Goal: Communication & Community: Answer question/provide support

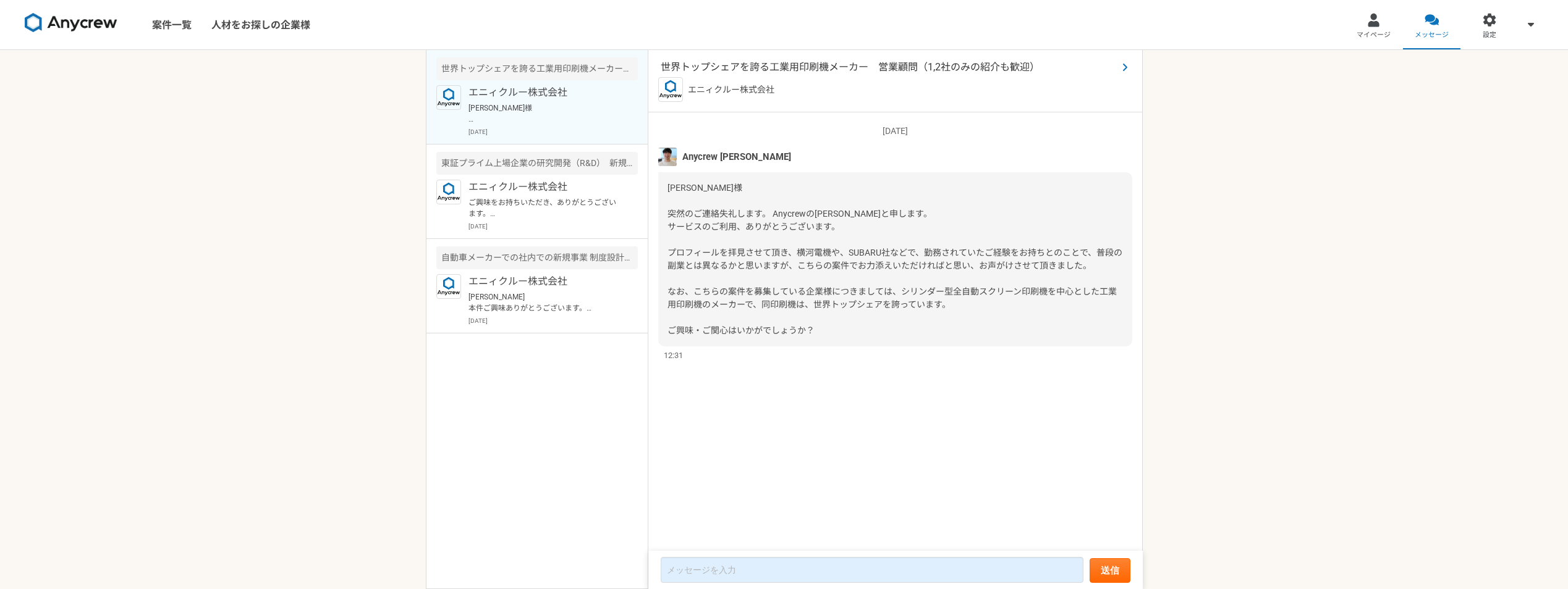
click at [976, 70] on span "世界トップシェアを誇る工業用印刷機メーカー　営業顧問（1,2社のみの紹介も歓迎）" at bounding box center [889, 67] width 457 height 15
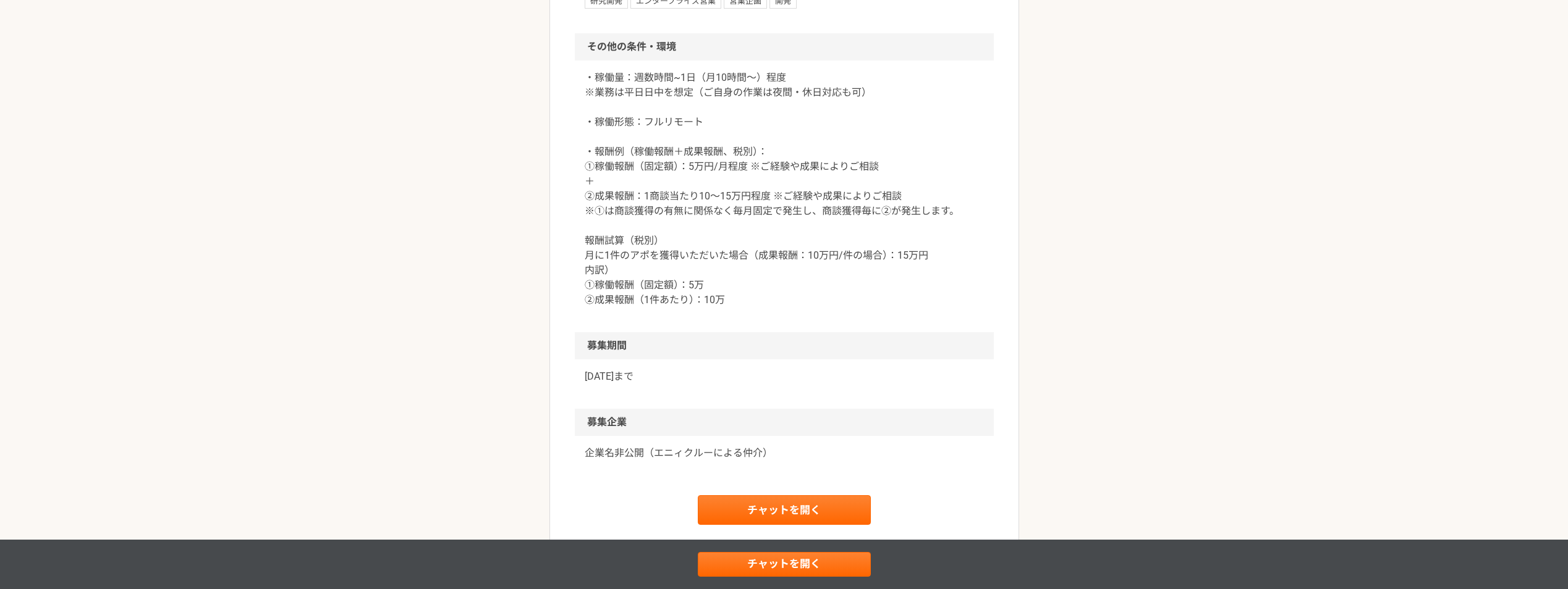
scroll to position [1482, 0]
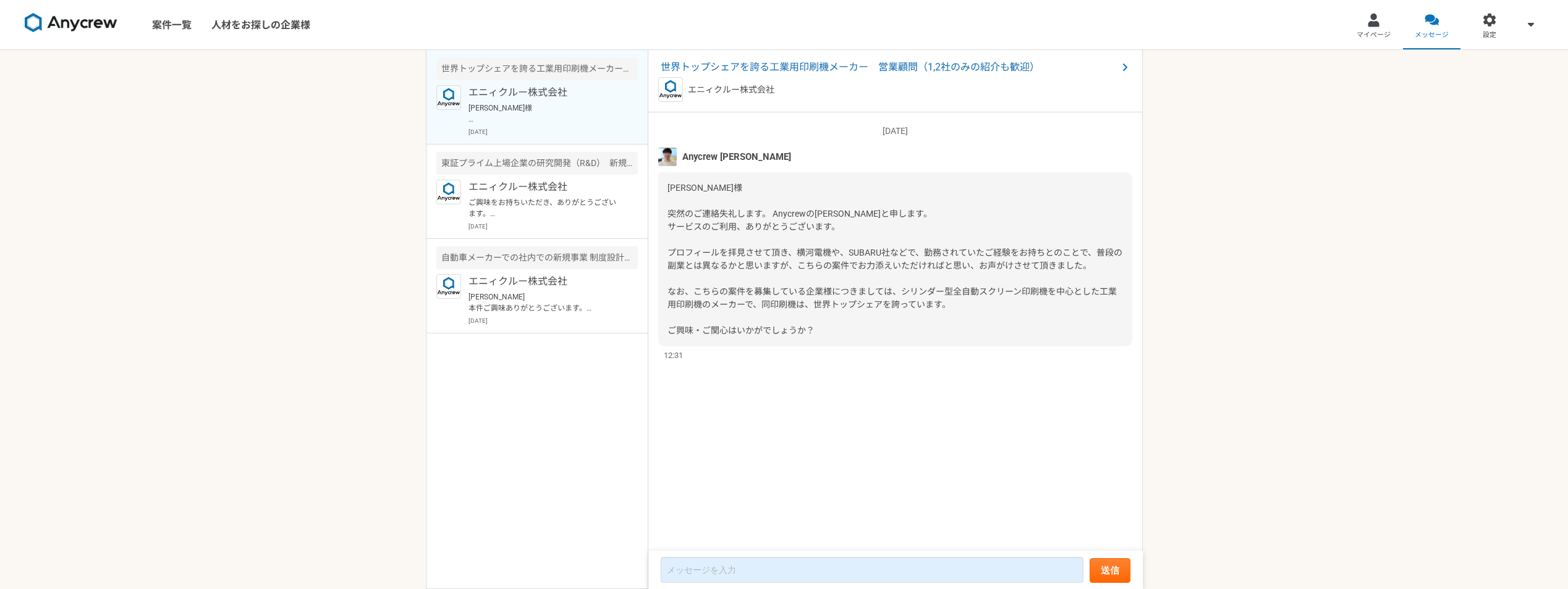
click at [165, 21] on link "案件一覧" at bounding box center [171, 25] width 59 height 50
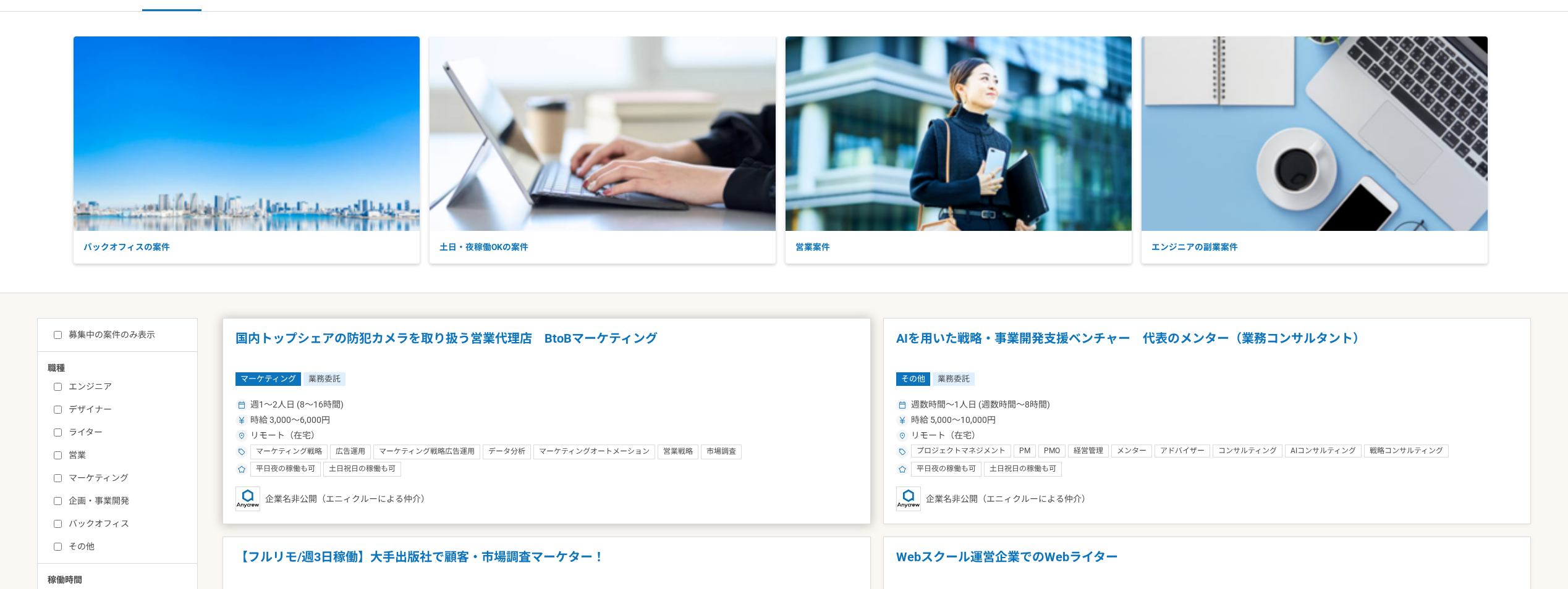
scroll to position [124, 0]
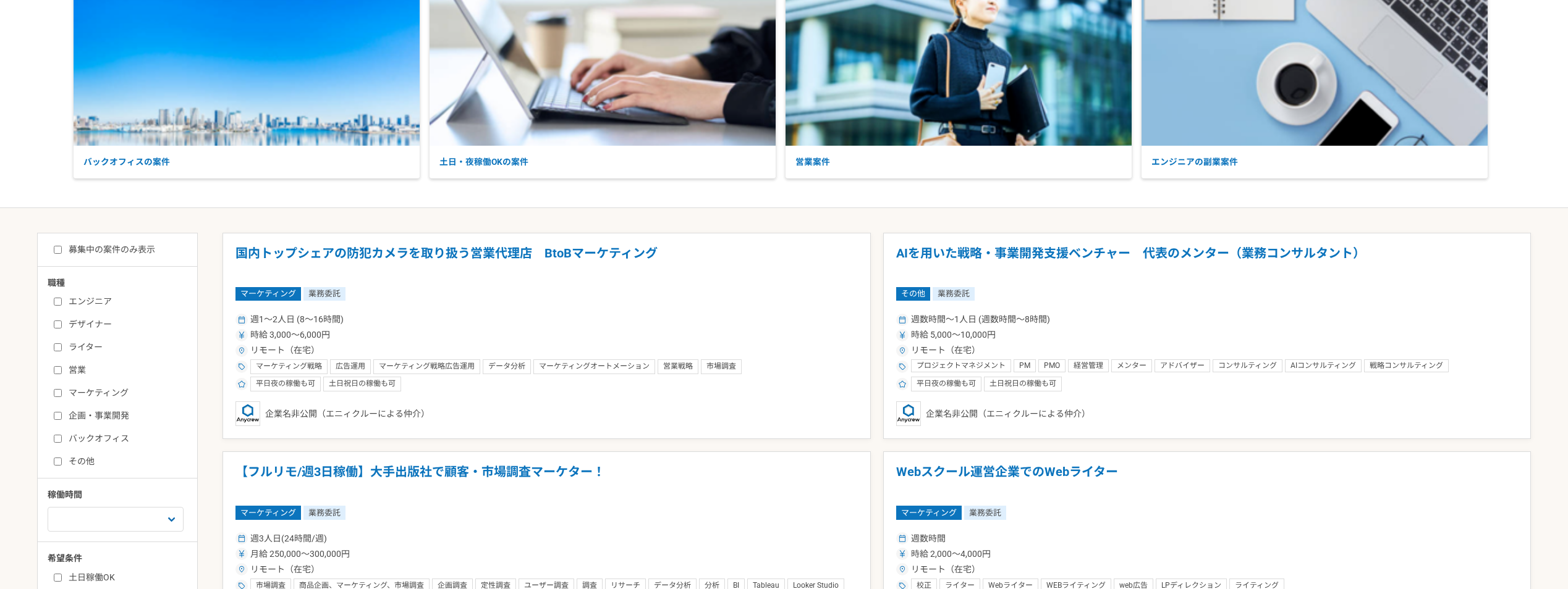
click at [101, 300] on label "エンジニア" at bounding box center [125, 302] width 142 height 13
click at [62, 300] on input "エンジニア" at bounding box center [58, 301] width 8 height 8
checkbox input "true"
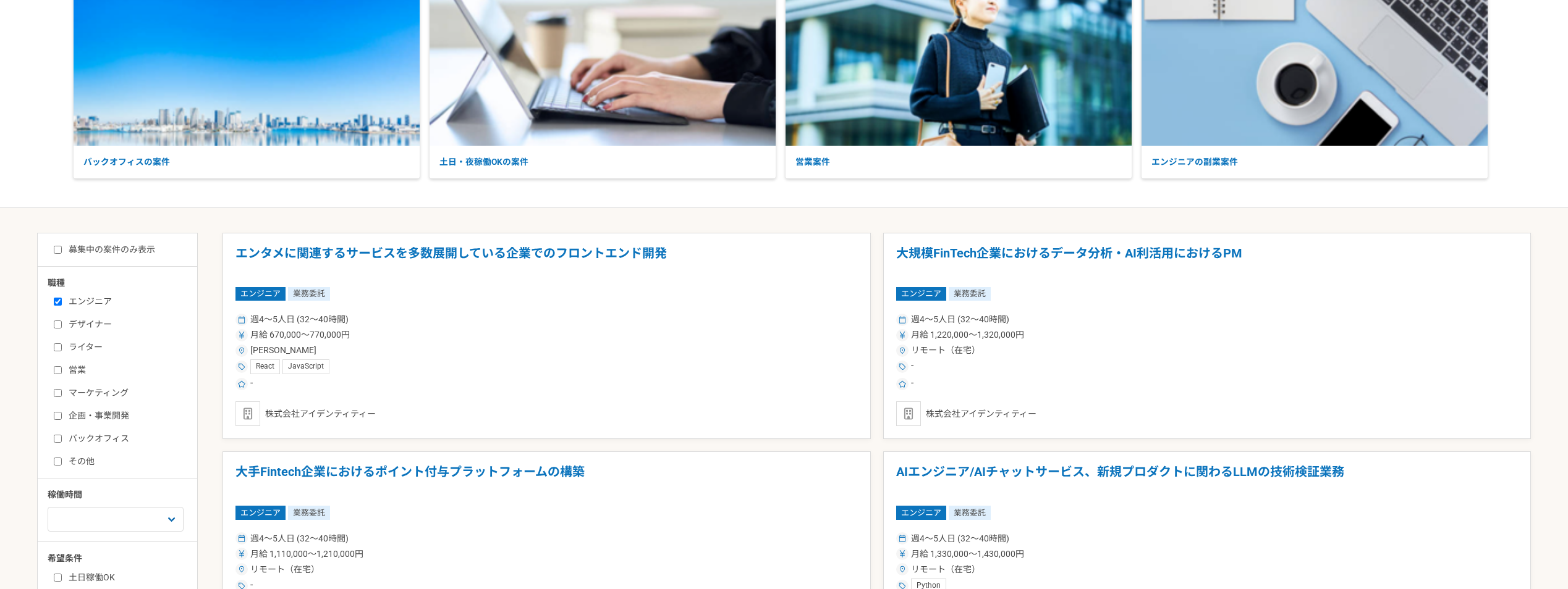
click at [117, 416] on label "企画・事業開発" at bounding box center [125, 416] width 142 height 13
click at [62, 416] on input "企画・事業開発" at bounding box center [58, 416] width 8 height 8
checkbox input "true"
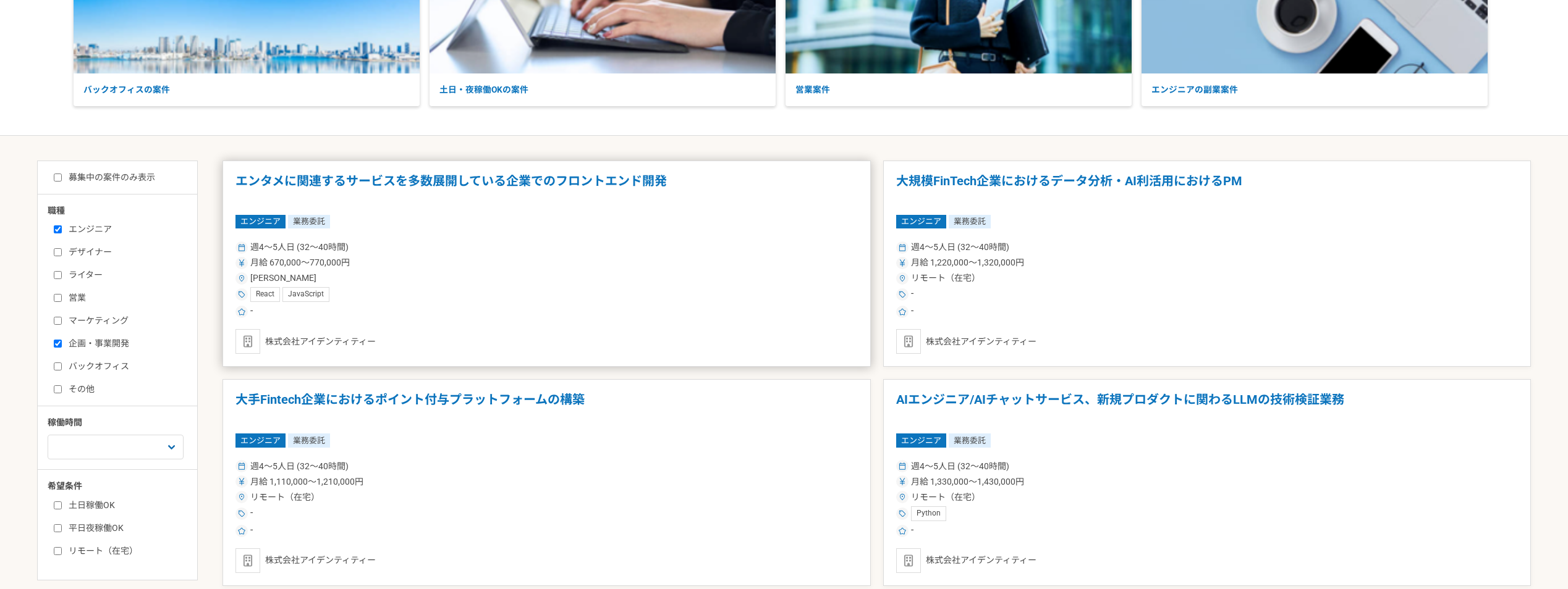
scroll to position [186, 0]
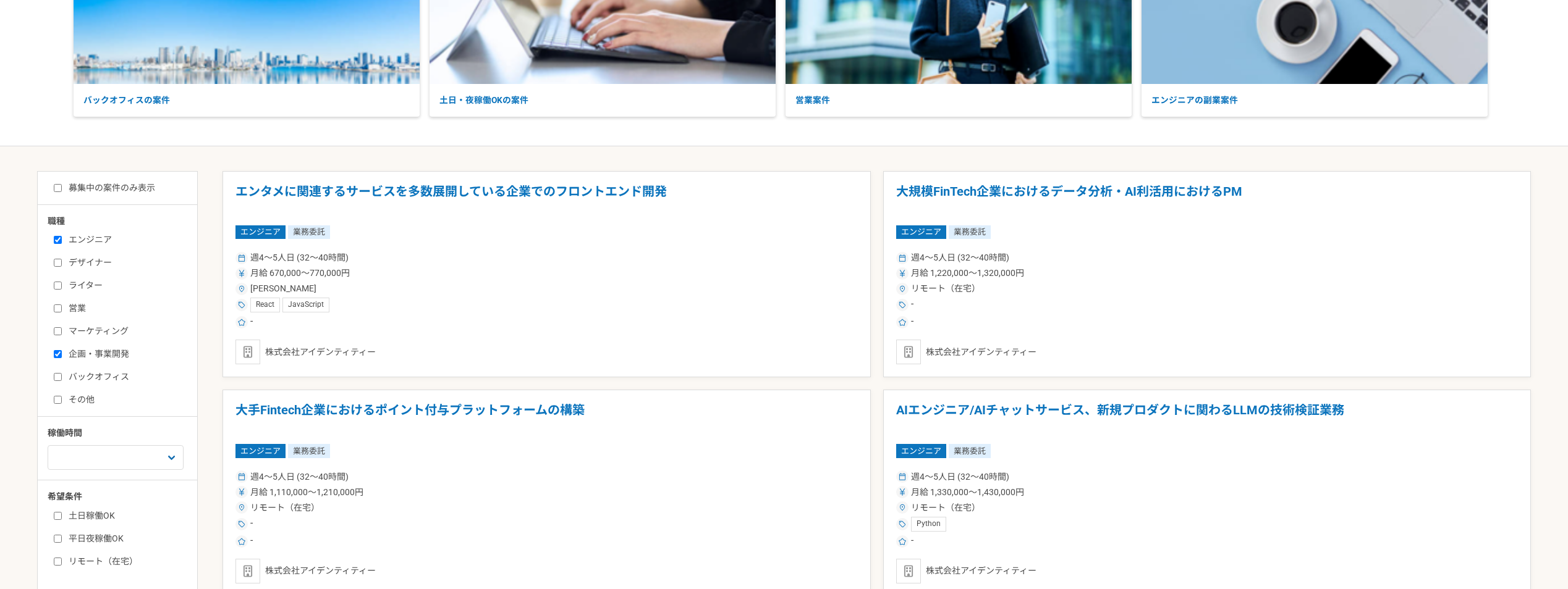
click at [141, 186] on label "募集中の案件のみ表示" at bounding box center [104, 188] width 101 height 13
click at [62, 186] on input "募集中の案件のみ表示" at bounding box center [58, 188] width 8 height 8
checkbox input "true"
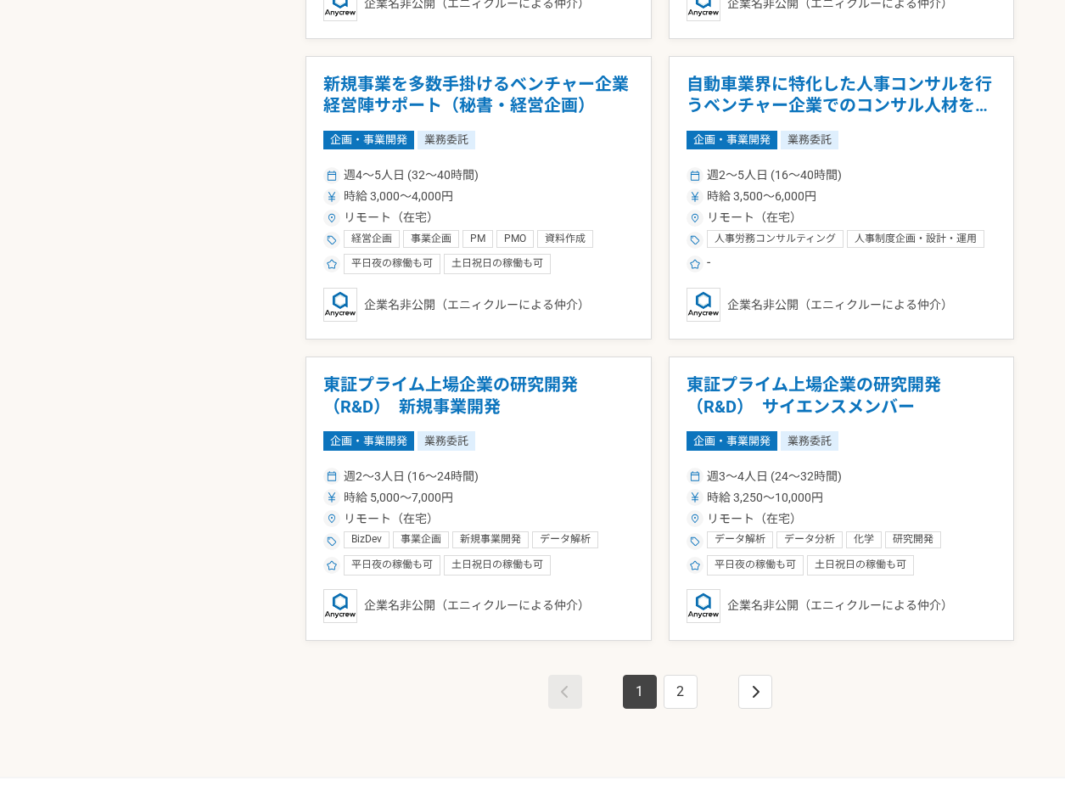
scroll to position [2696, 0]
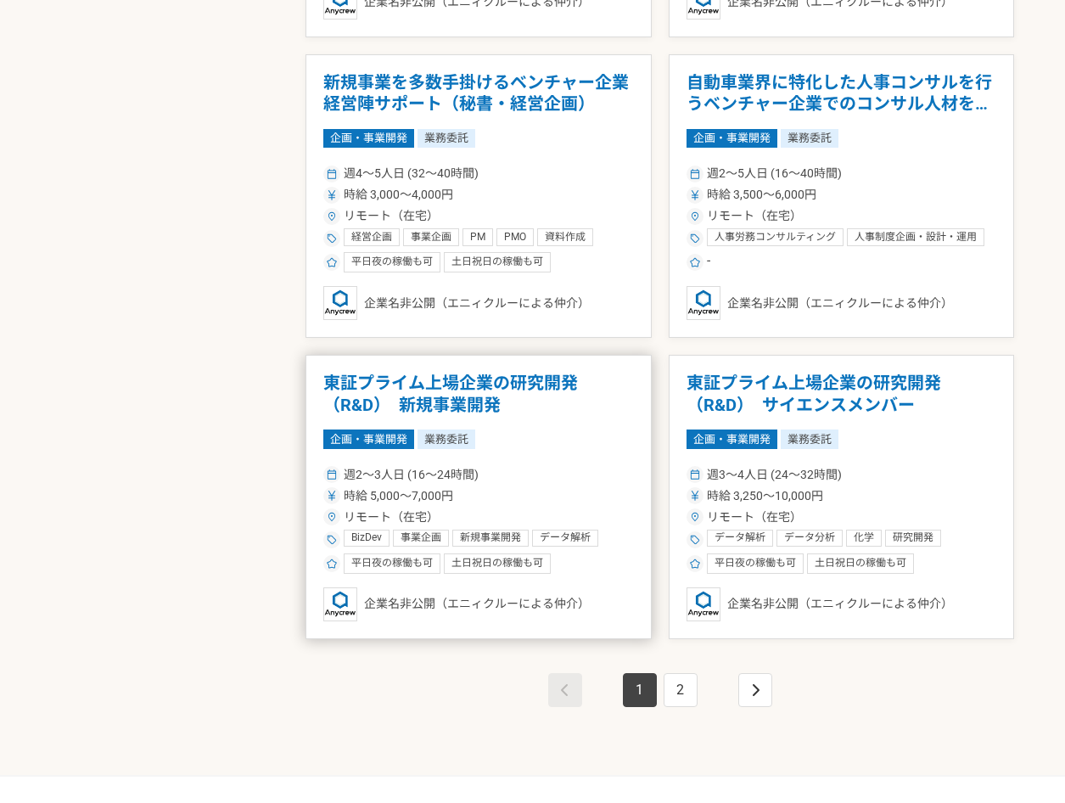
click at [512, 379] on h1 "東証プライム上場企業の研究開発（R&D）　新規事業開発" at bounding box center [478, 393] width 311 height 43
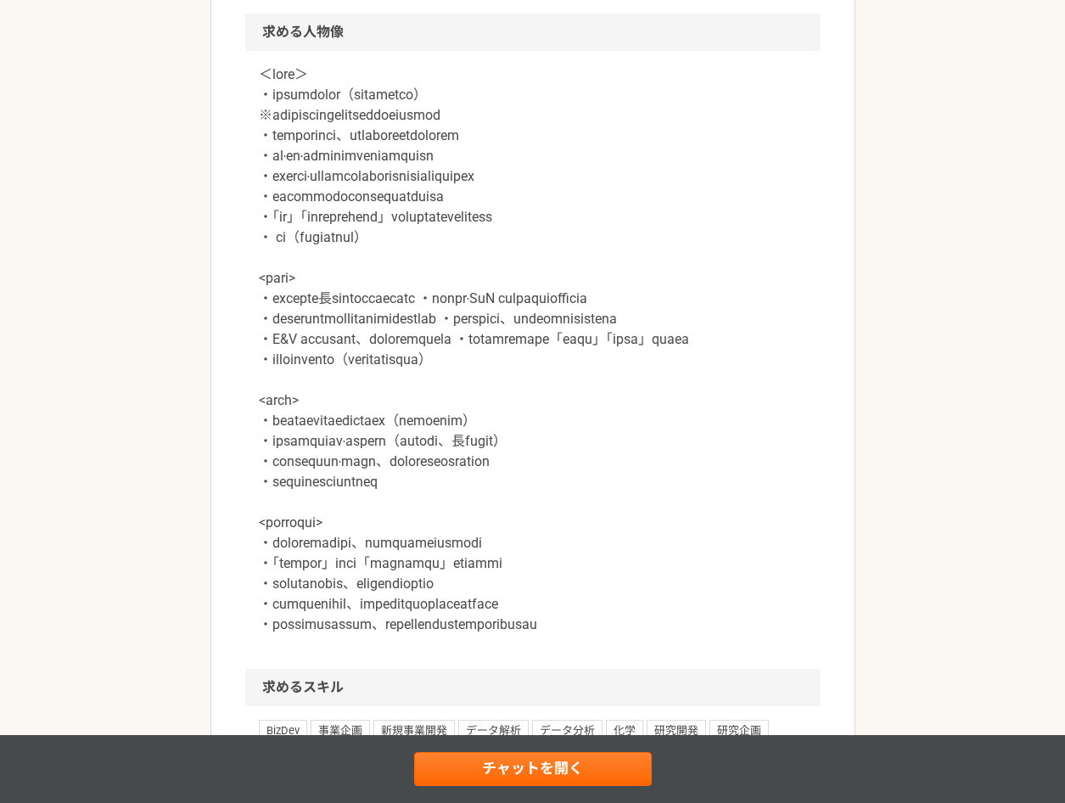
scroll to position [1499, 0]
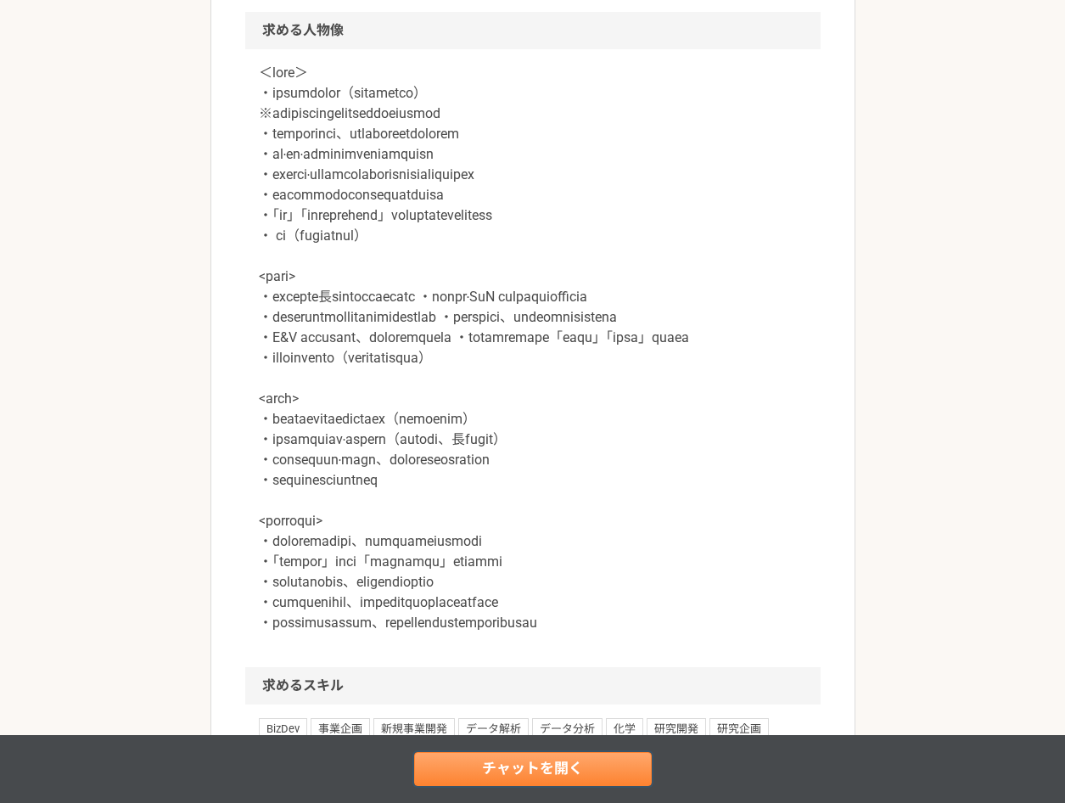
click at [503, 765] on link "チャットを開く" at bounding box center [533, 769] width 238 height 34
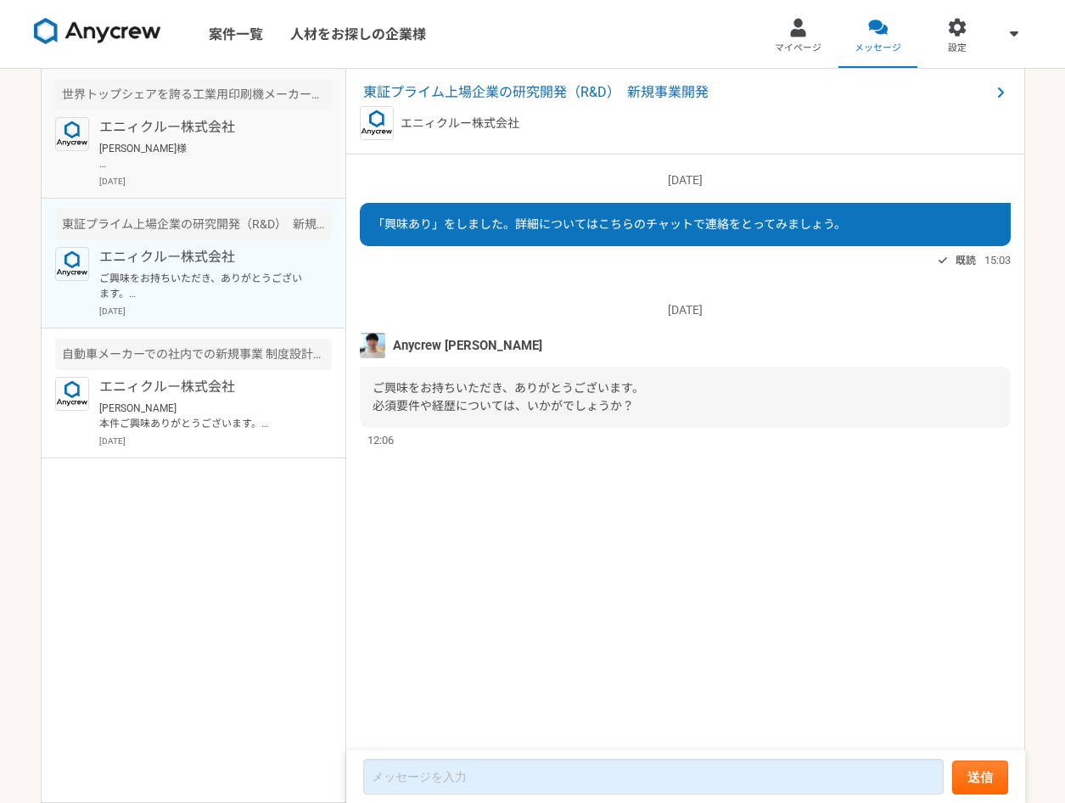
click at [249, 165] on p "[PERSON_NAME]様 突然のご連絡失礼します。 Anycrewの[PERSON_NAME]と申します。 サービスのご利用、ありがとうございます。 プロ…" at bounding box center [204, 156] width 210 height 31
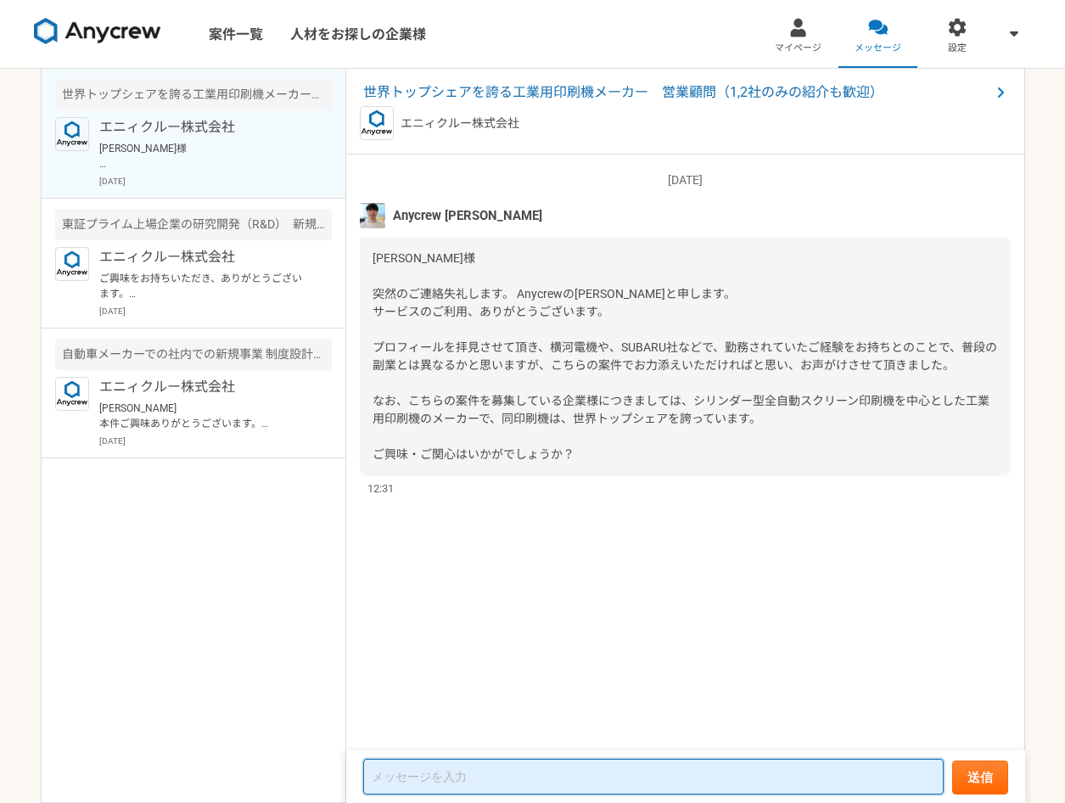
click at [566, 772] on textarea at bounding box center [653, 777] width 580 height 36
type textarea "k"
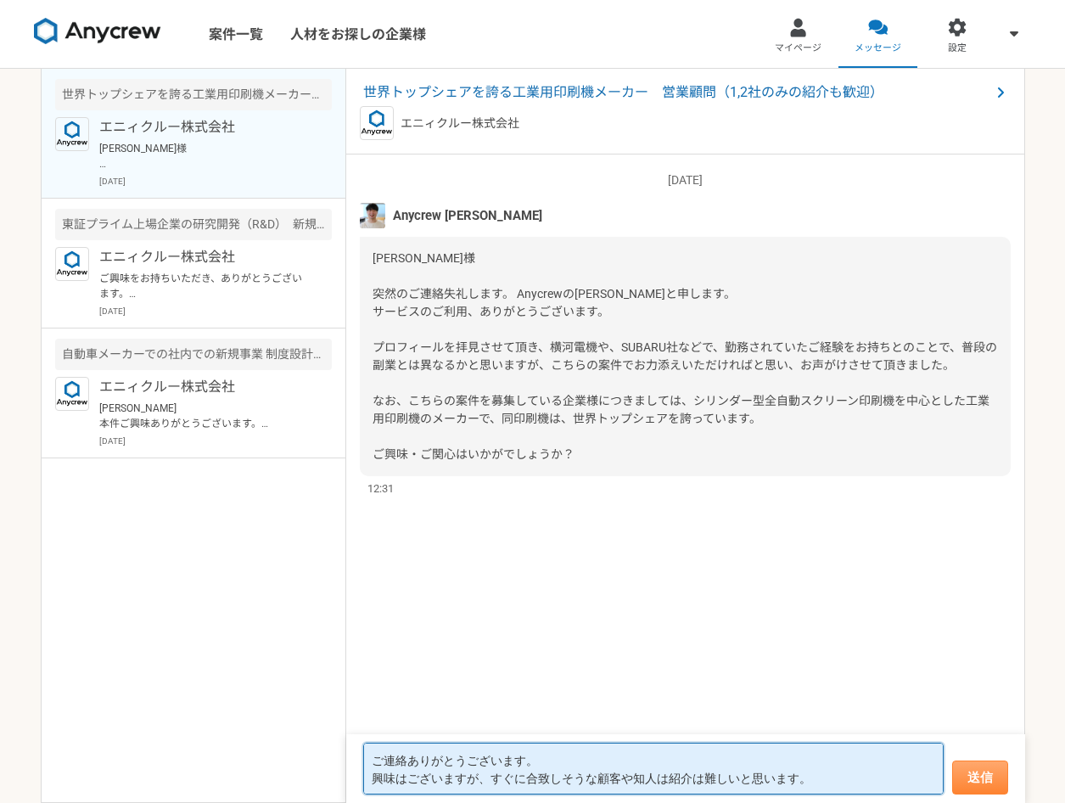
type textarea "ご連絡ありがとうございます。 興味はございますが、すぐに合致しそうな顧客や知人は紹介は難しいと思います。"
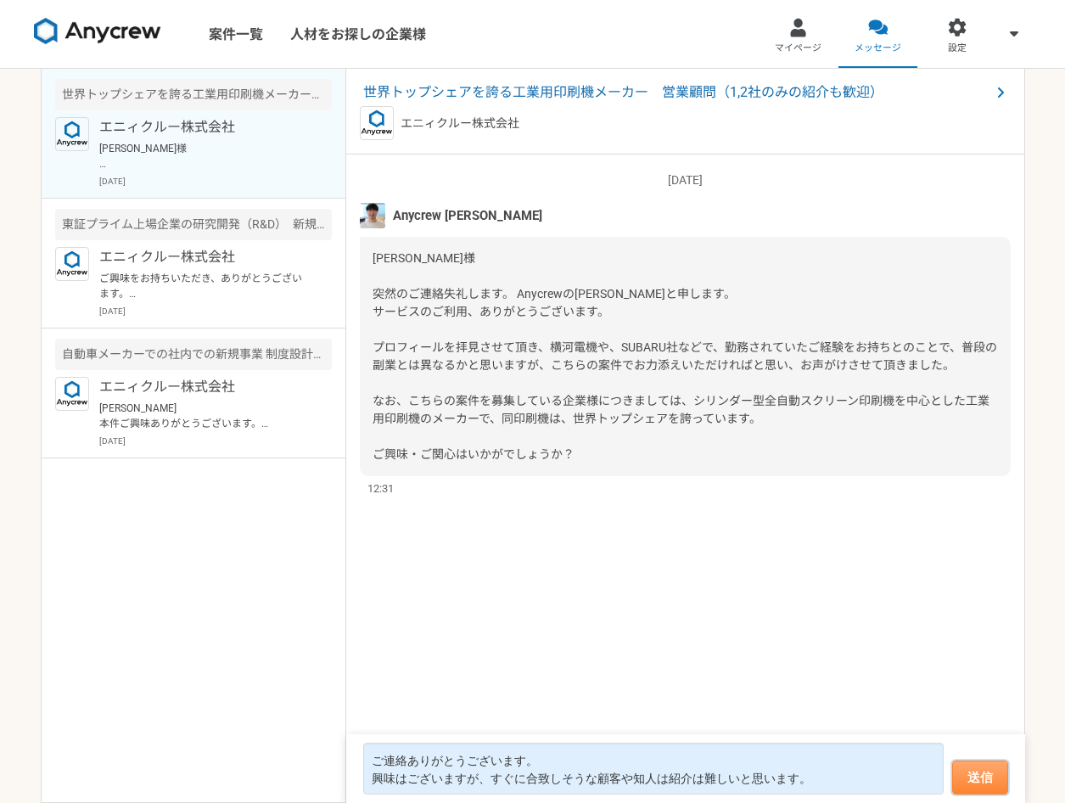
click at [992, 770] on button "送信" at bounding box center [980, 777] width 56 height 34
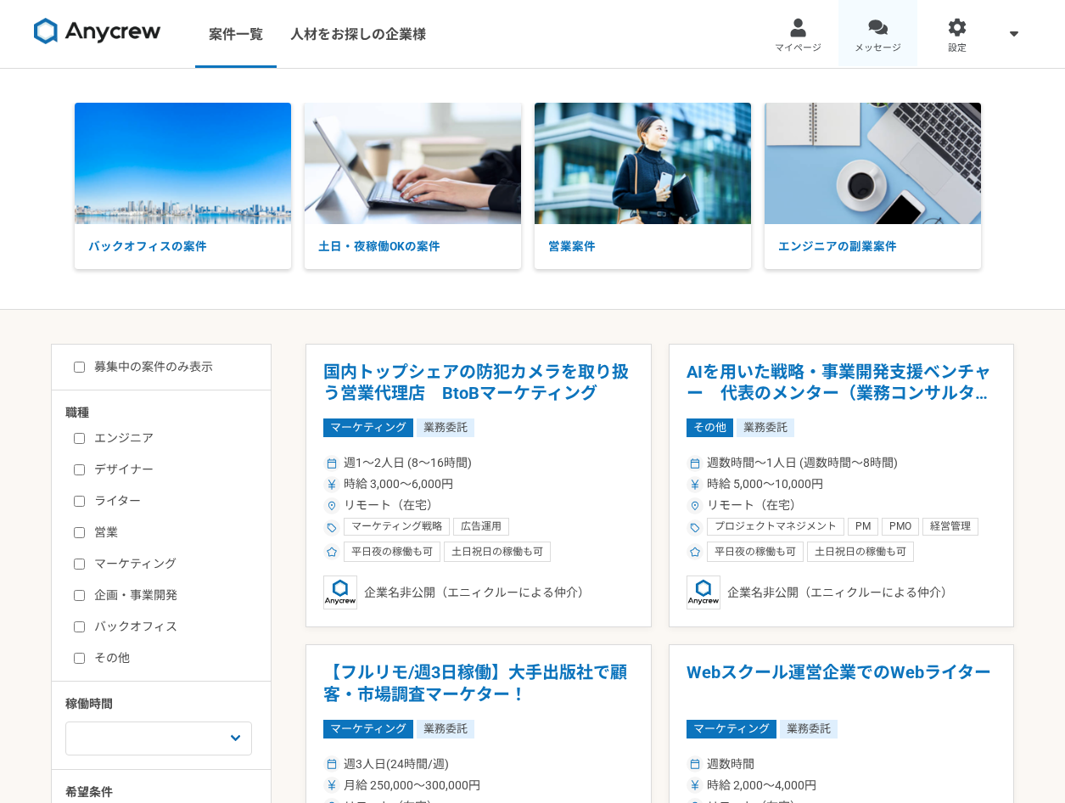
click at [870, 20] on div at bounding box center [878, 28] width 20 height 20
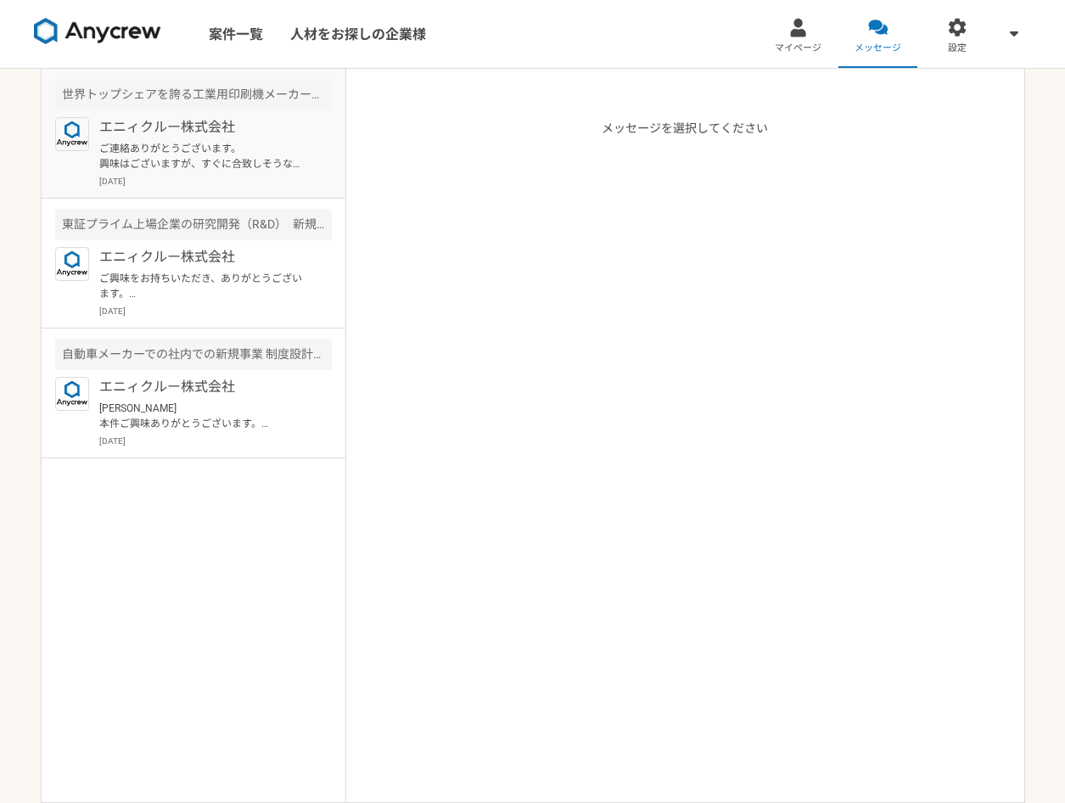
click at [272, 161] on p "ご連絡ありがとうございます。 興味はございますが、すぐに合致しそうな顧客や知人は紹介は難しいと思います。" at bounding box center [204, 156] width 210 height 31
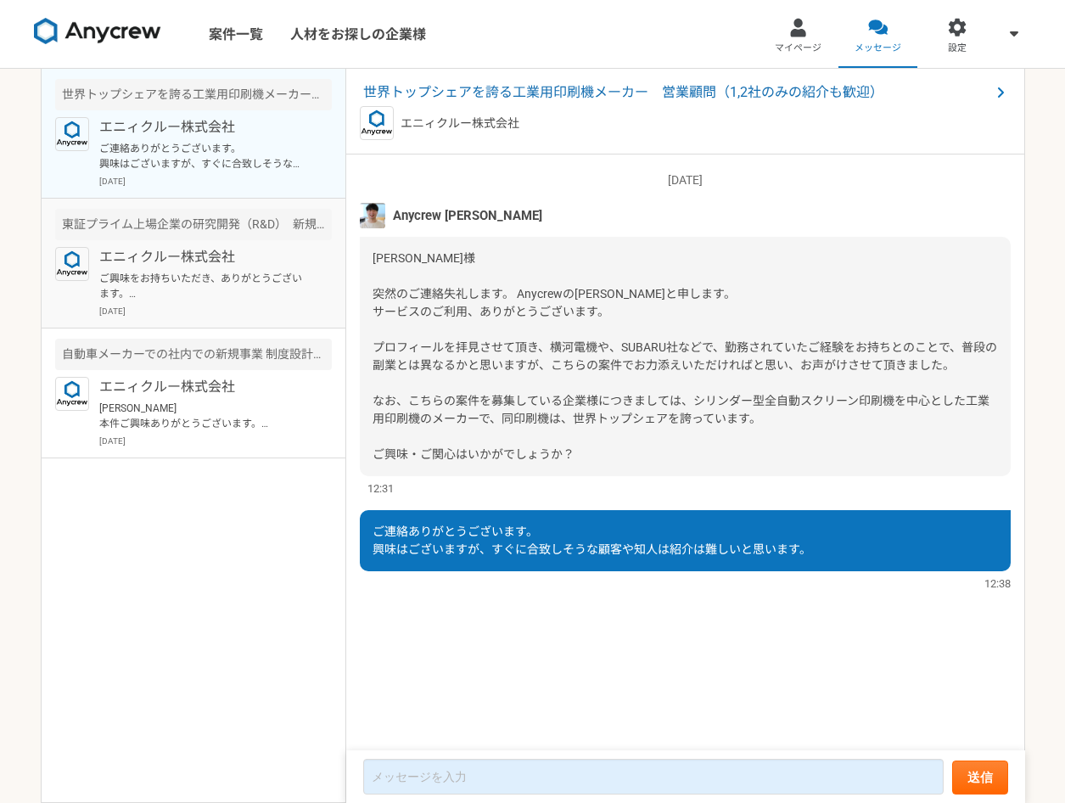
click at [249, 290] on p "ご興味をお持ちいただき、ありがとうございます。 必須要件や経歴については、いかがでしょうか？" at bounding box center [204, 286] width 210 height 31
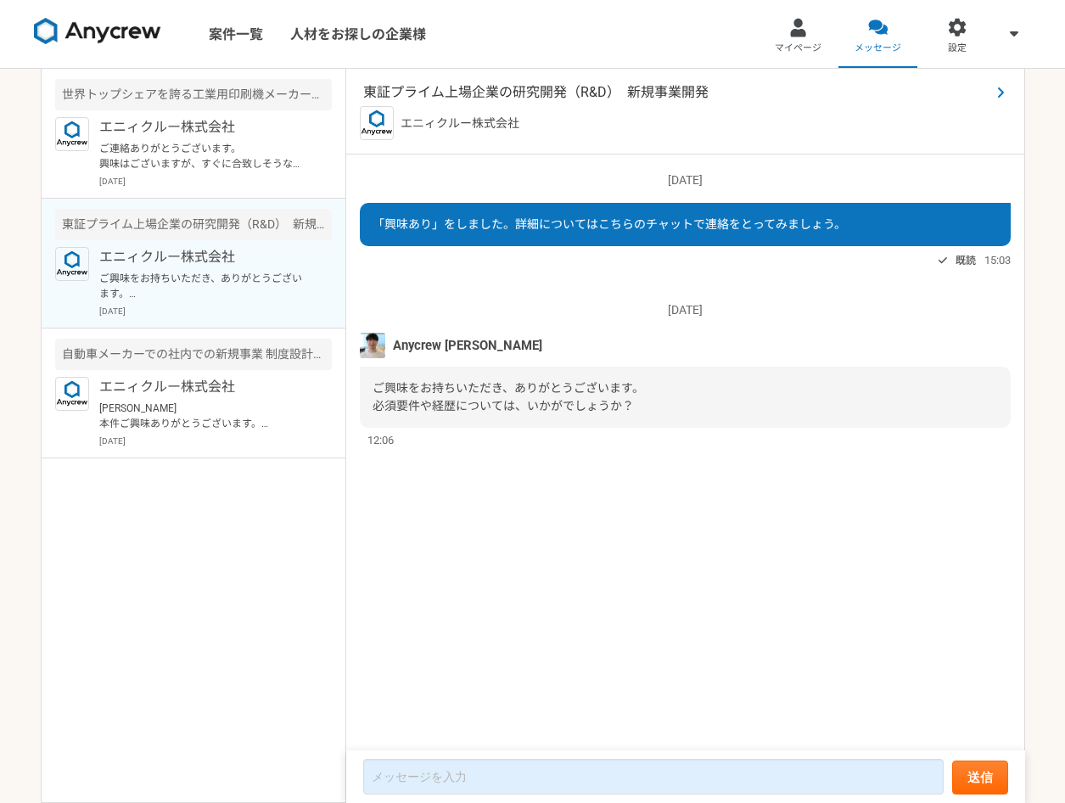
click at [681, 93] on span "東証プライム上場企業の研究開発（R&D）　新規事業開発" at bounding box center [676, 92] width 627 height 20
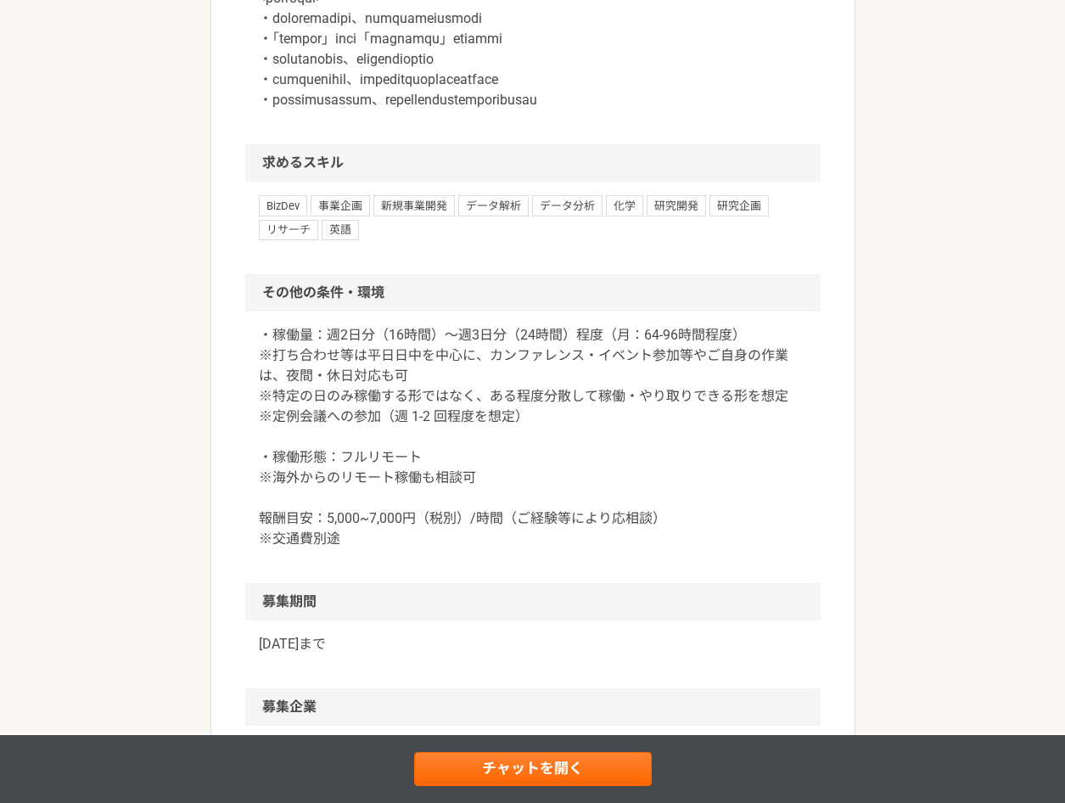
scroll to position [2036, 0]
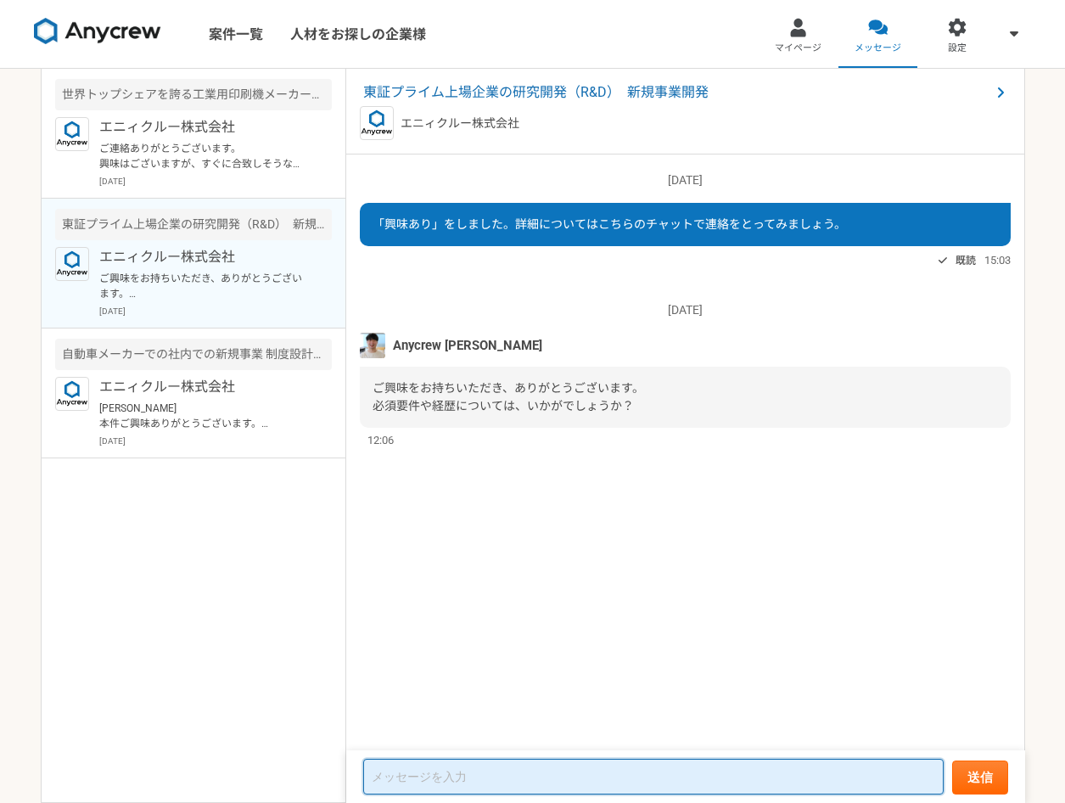
click at [583, 781] on textarea at bounding box center [653, 777] width 580 height 36
type textarea "k"
type textarea "こちらの案件はまだオープンしておりますでしょうか？"
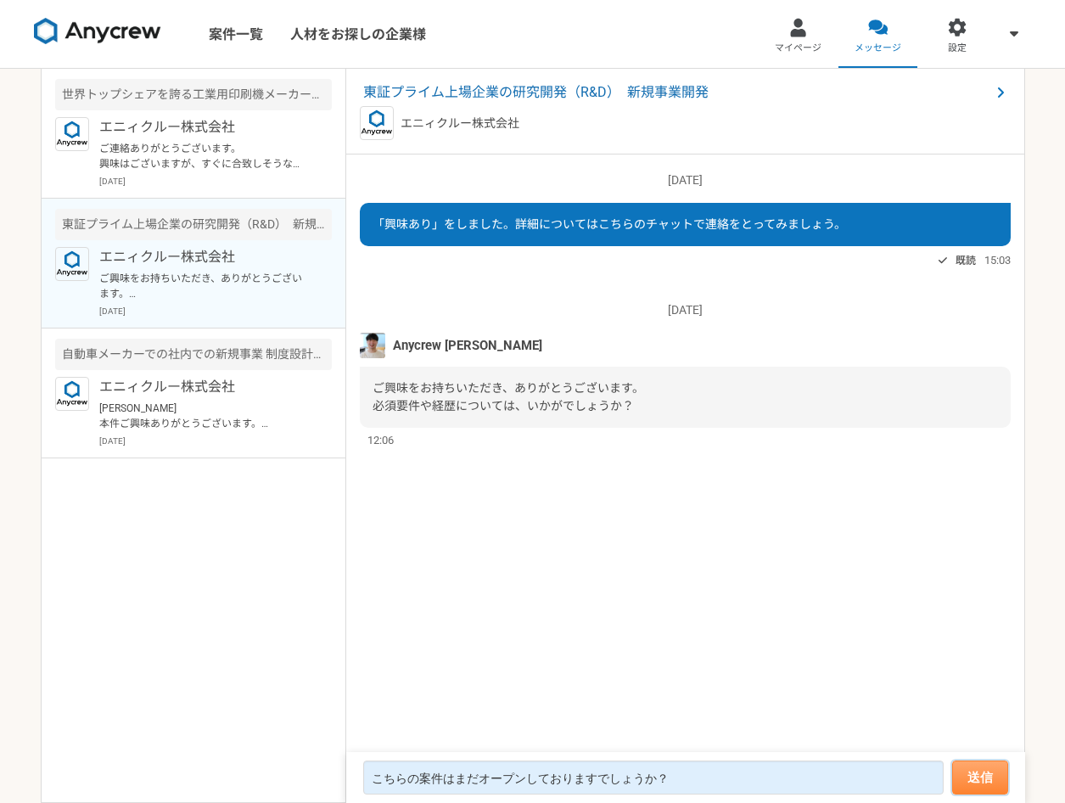
click at [985, 773] on button "送信" at bounding box center [980, 777] width 56 height 34
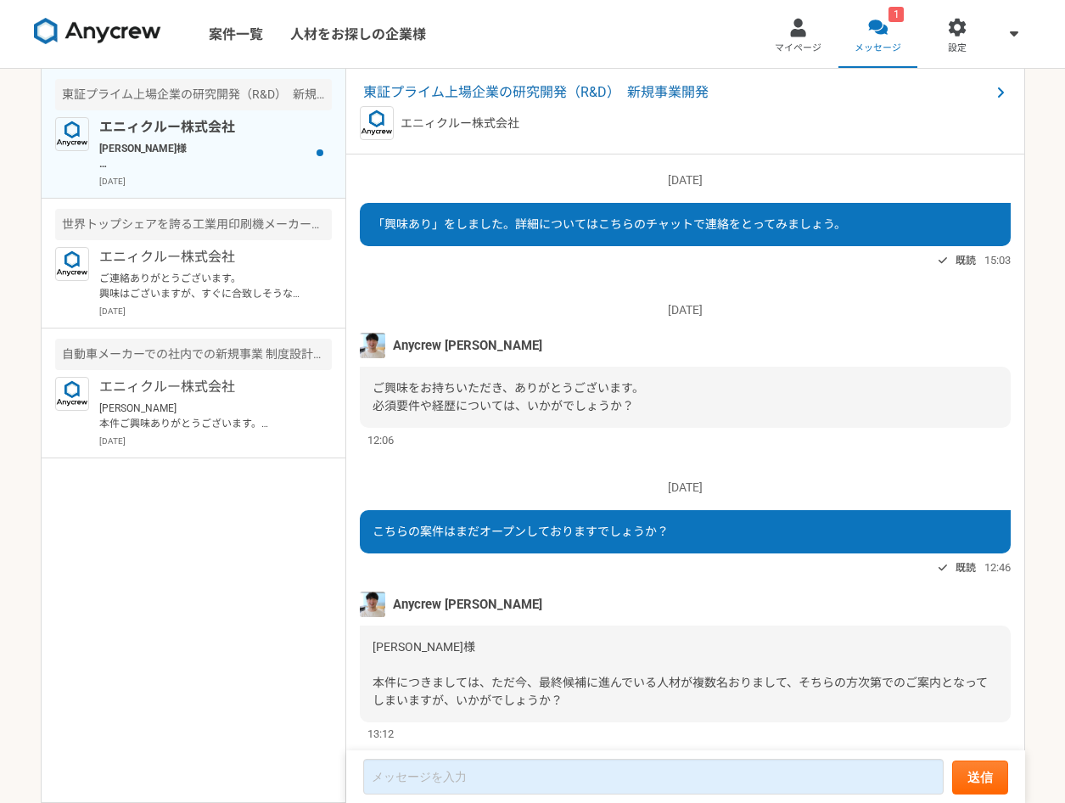
scroll to position [42, 0]
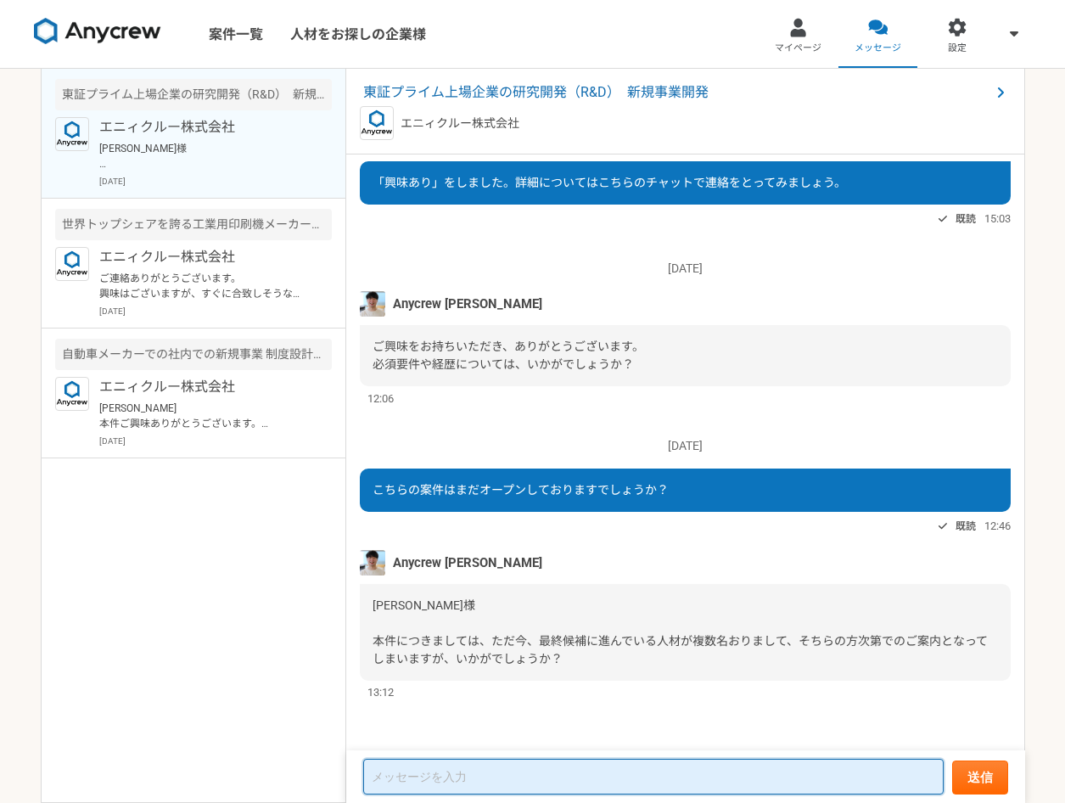
click at [539, 768] on textarea at bounding box center [653, 777] width 580 height 36
type textarea "は"
type textarea "そ"
type textarea "承知しました。必要な情報があれば提供可能なので、何なりとご指示ください。"
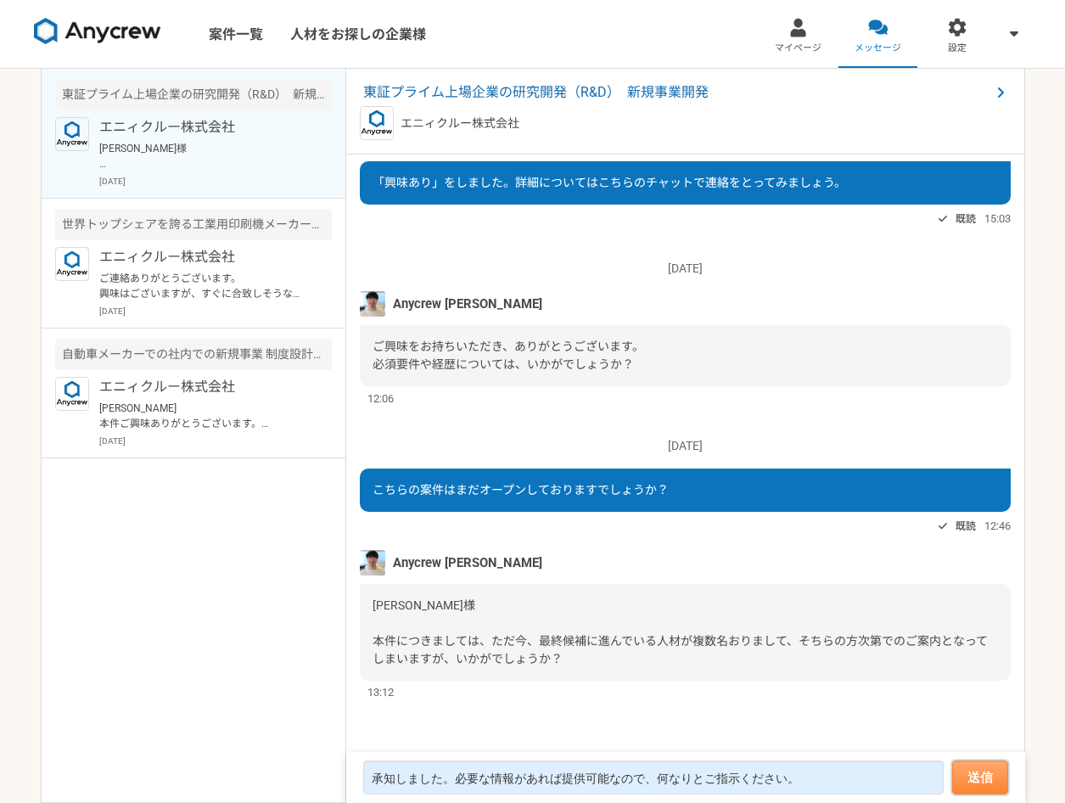
click at [994, 771] on button "送信" at bounding box center [980, 777] width 56 height 34
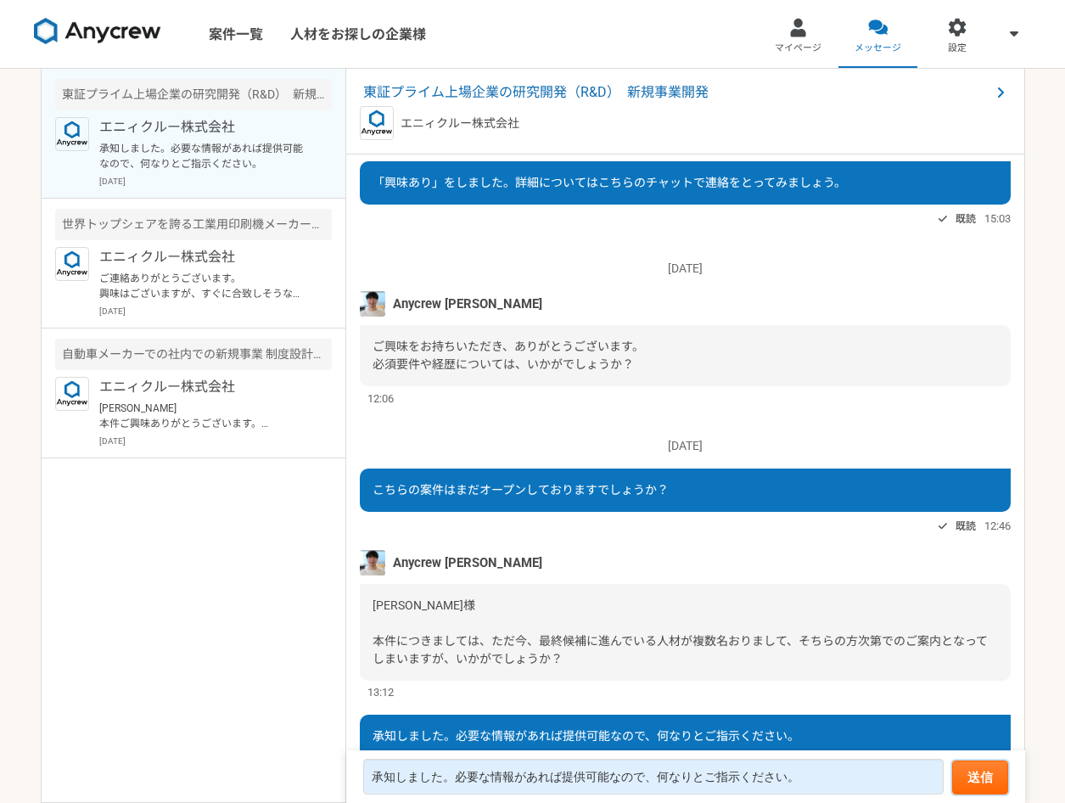
scroll to position [119, 0]
